Goal: Task Accomplishment & Management: Manage account settings

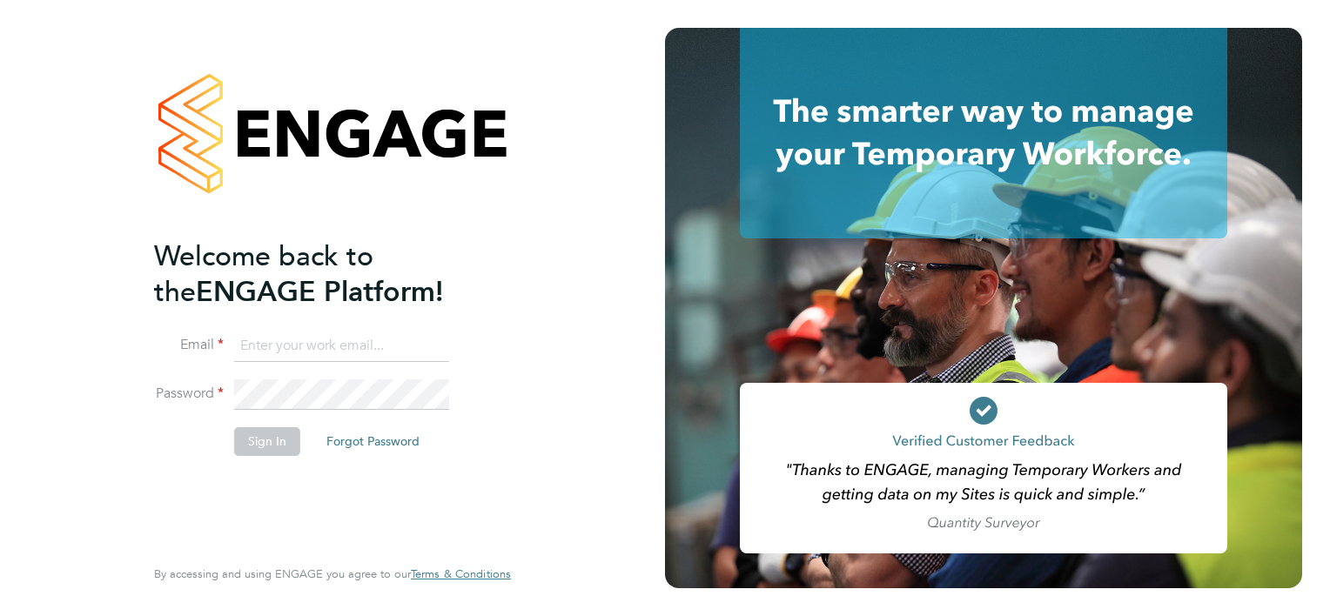
type input "Mark.matthews@countrysidepartnerships.com"
click at [254, 438] on button "Sign In" at bounding box center [267, 442] width 66 height 28
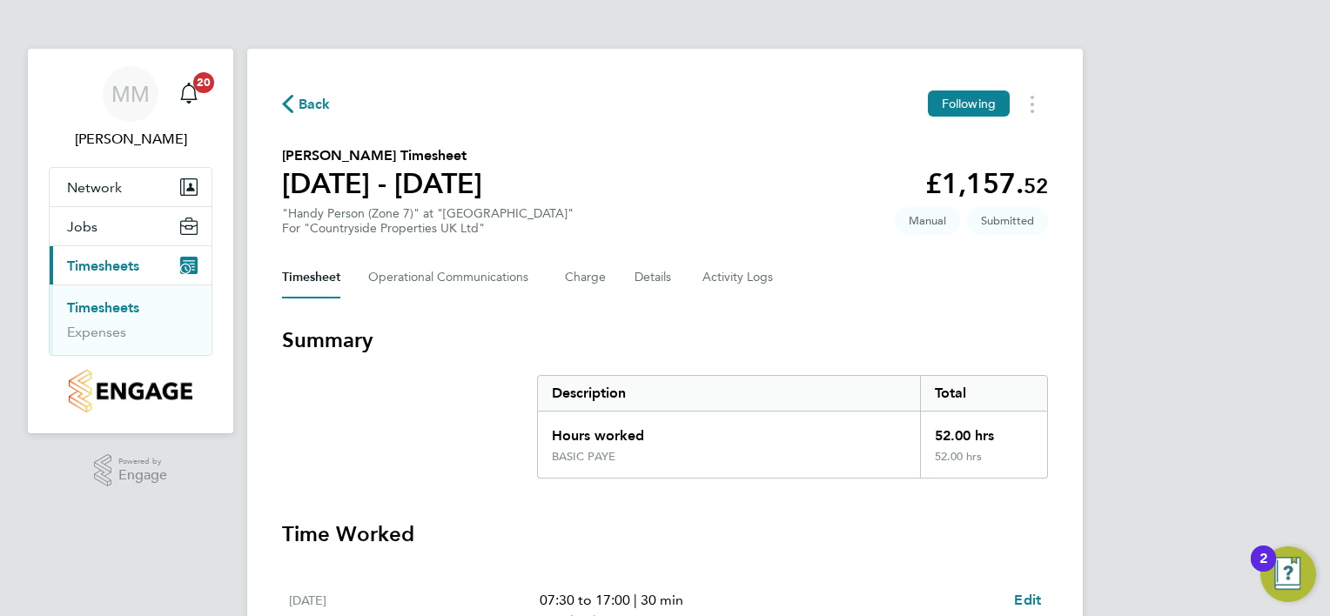
click at [313, 109] on span "Back" at bounding box center [315, 104] width 32 height 21
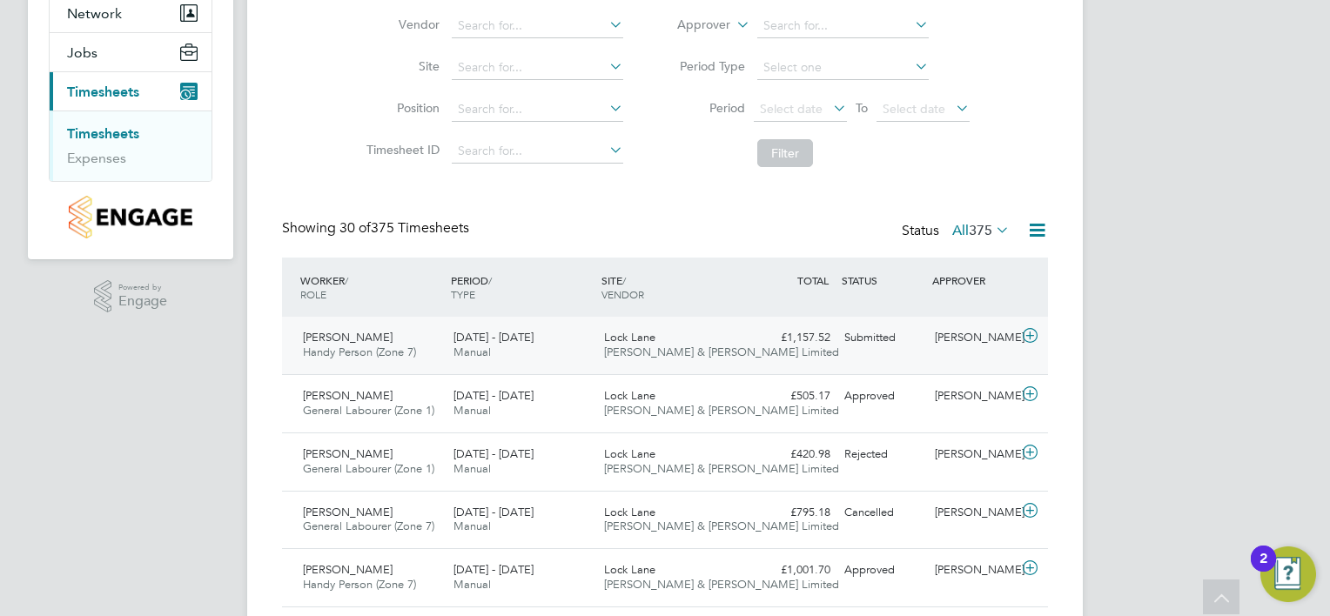
click at [744, 348] on div "Lock Lane Fawkes & Reece Limited" at bounding box center [672, 346] width 151 height 44
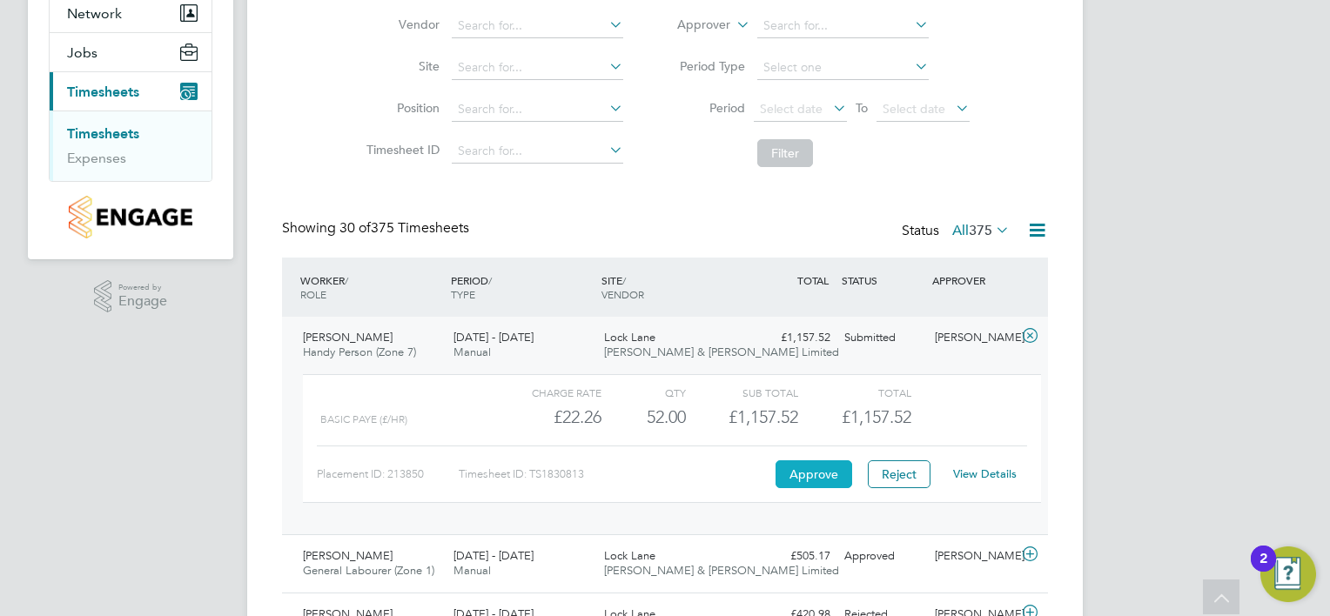
click at [808, 472] on button "Approve" at bounding box center [814, 475] width 77 height 28
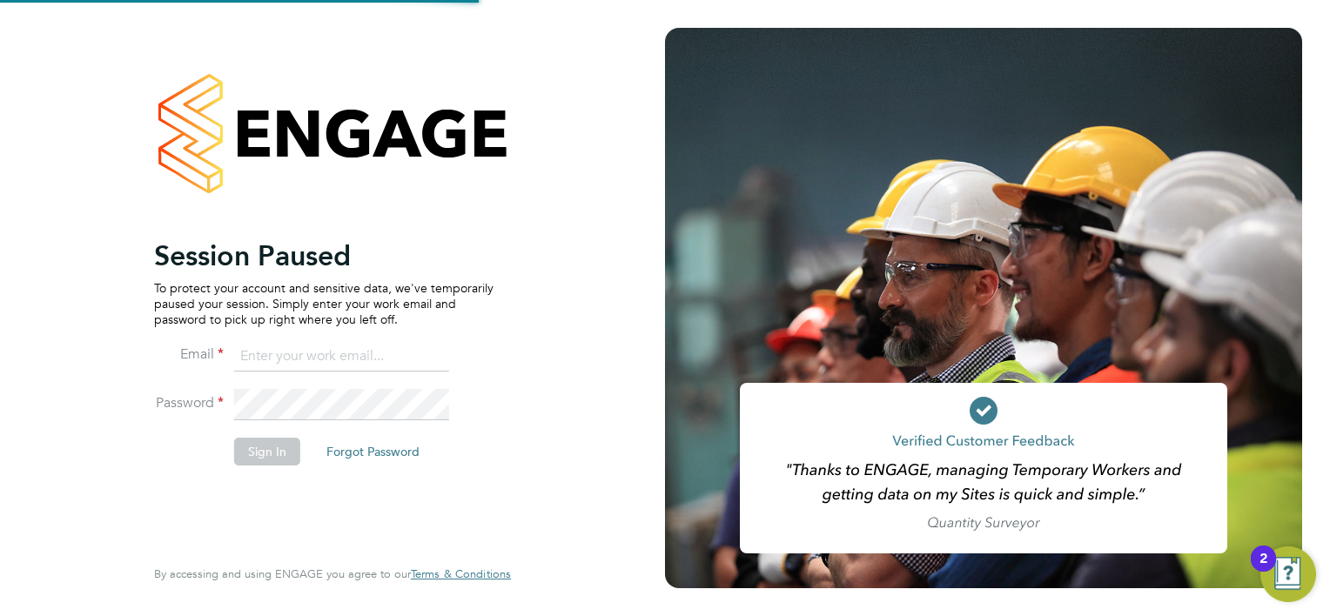
type input "Mark.matthews@countrysidepartnerships.com"
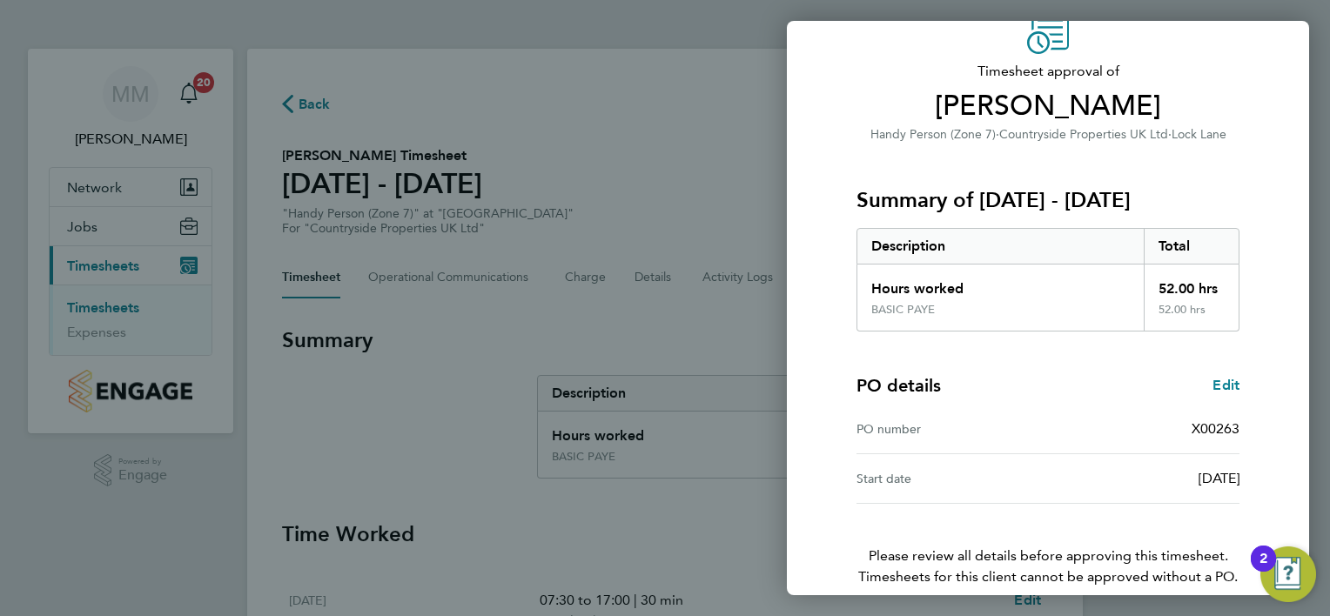
scroll to position [167, 0]
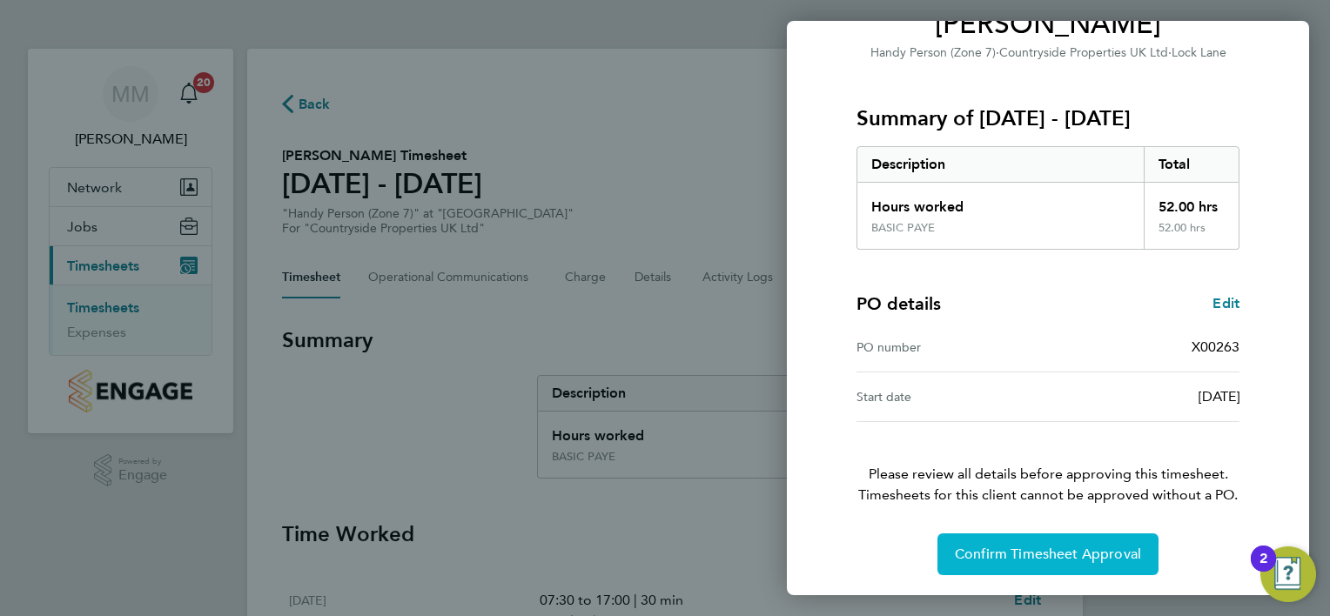
click at [1035, 552] on span "Confirm Timesheet Approval" at bounding box center [1048, 554] width 186 height 17
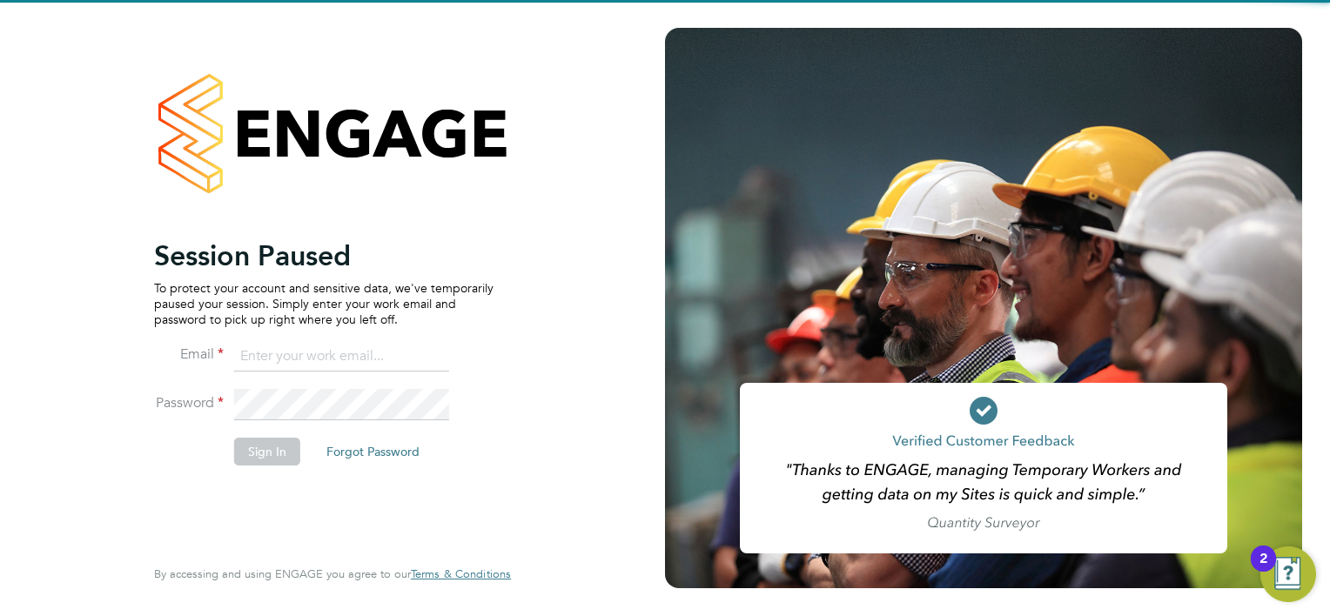
type input "Mark.matthews@countrysidepartnerships.com"
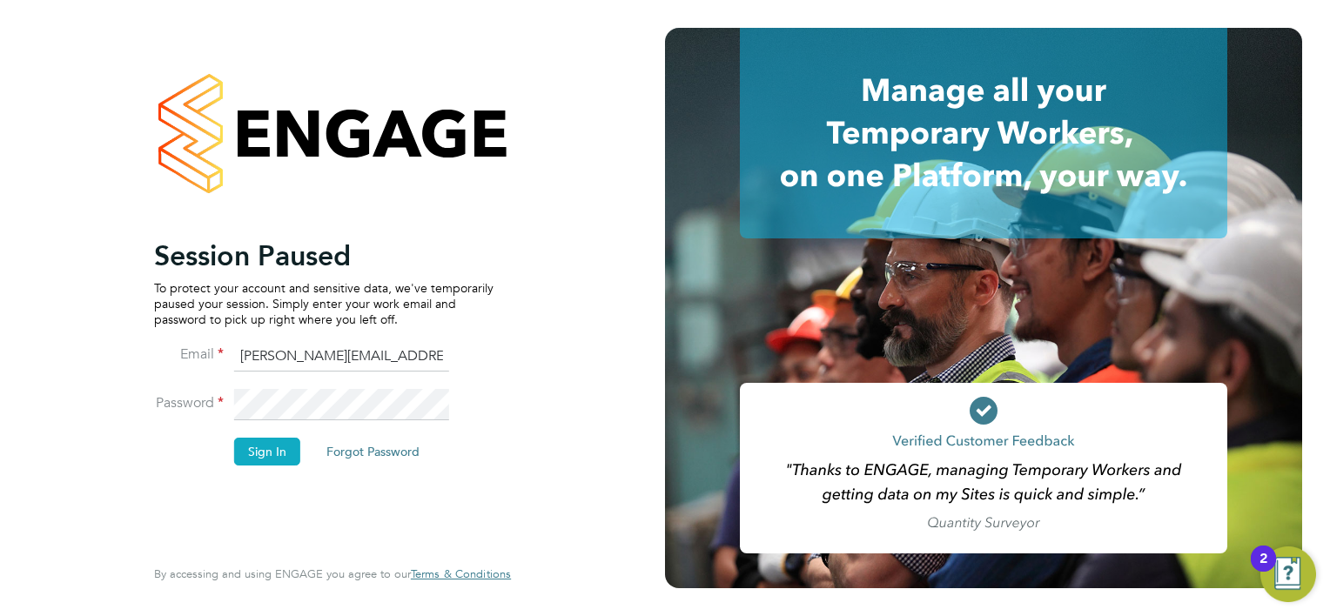
click at [266, 456] on button "Sign In" at bounding box center [267, 452] width 66 height 28
